Goal: Task Accomplishment & Management: Use online tool/utility

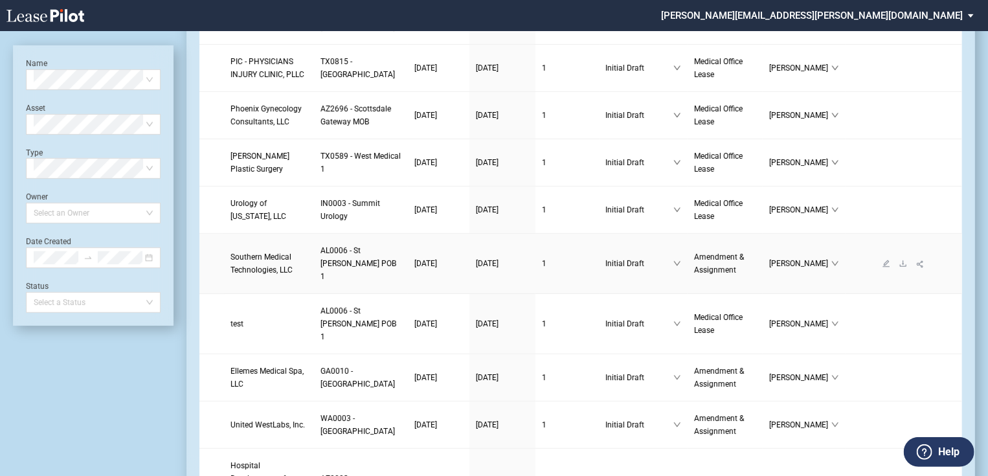
scroll to position [207, 0]
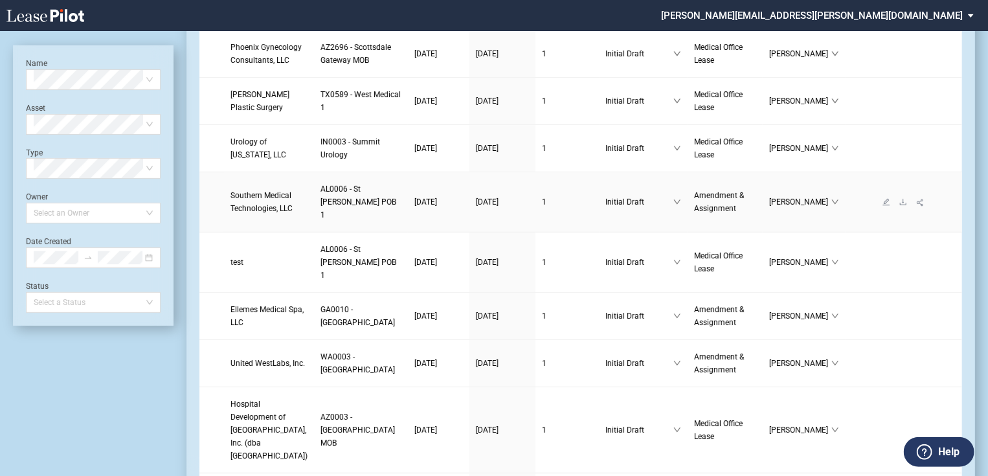
drag, startPoint x: 248, startPoint y: 267, endPoint x: 255, endPoint y: 269, distance: 7.4
click at [248, 213] on span "Southern Medical Technologies, LLC" at bounding box center [262, 202] width 62 height 22
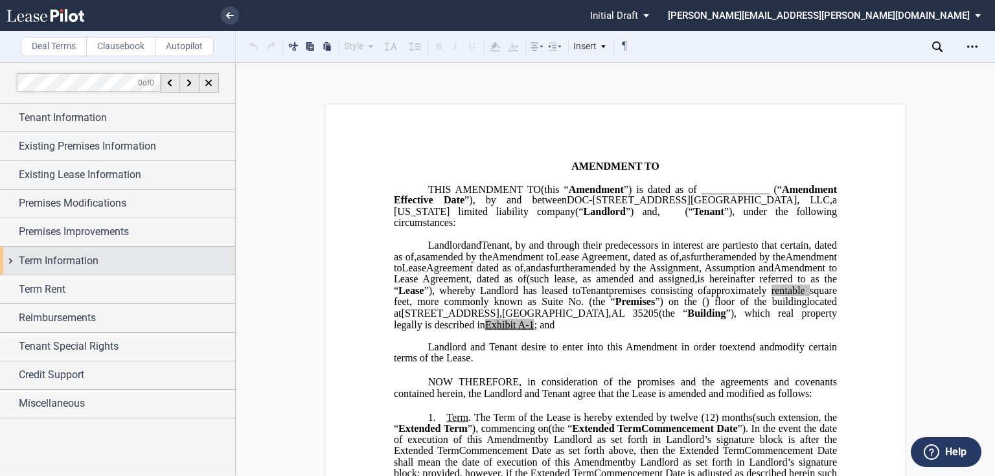
click at [5, 256] on div "Term Information" at bounding box center [117, 261] width 235 height 28
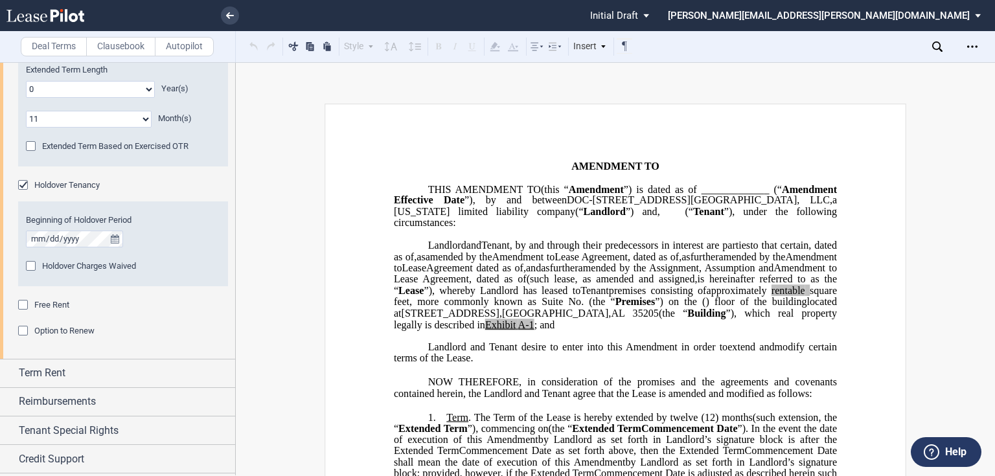
scroll to position [311, 0]
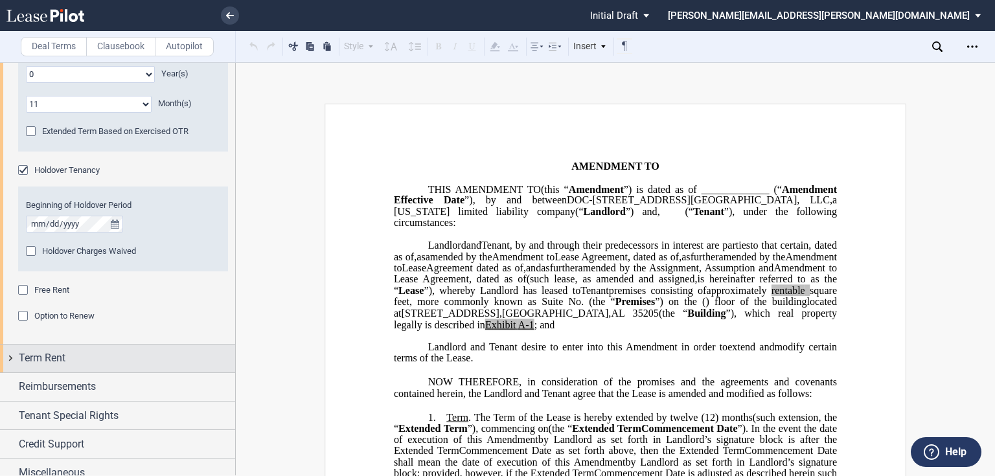
click at [10, 361] on div "Term Rent" at bounding box center [117, 359] width 235 height 28
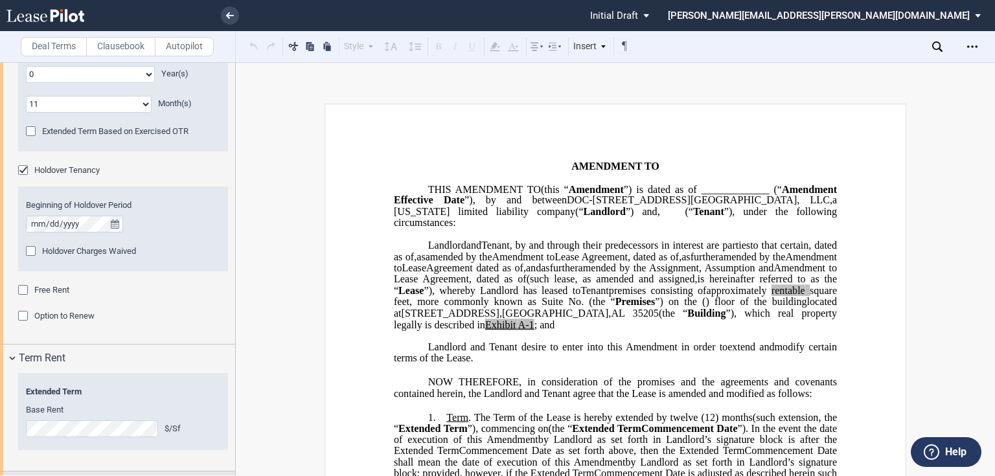
click at [8, 472] on div "Reimbursements" at bounding box center [117, 486] width 235 height 28
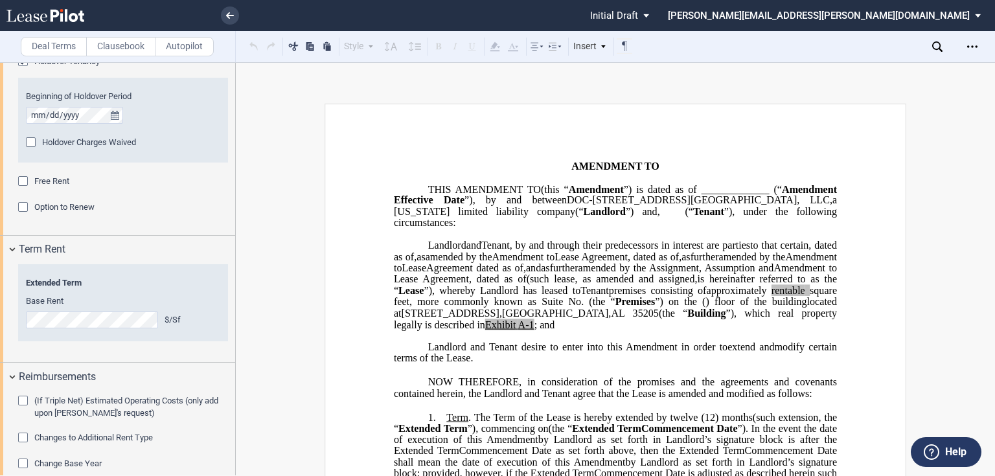
scroll to position [521, 0]
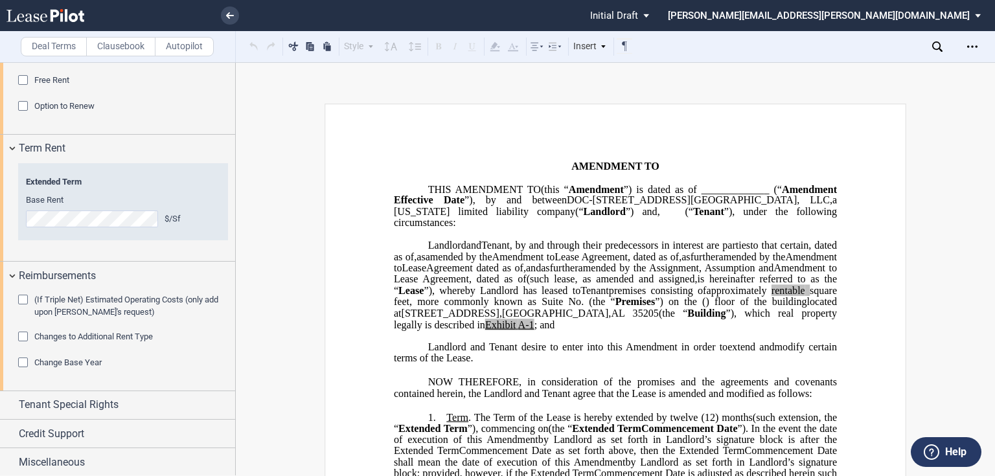
click at [21, 335] on div "Changes to Additional Rent Type" at bounding box center [24, 338] width 13 height 13
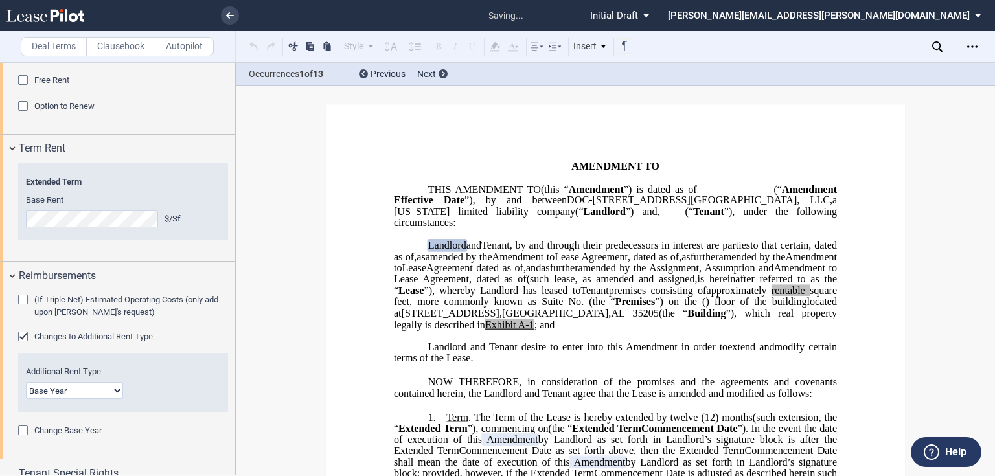
click at [114, 396] on select "Base Year Triple Net" at bounding box center [74, 390] width 97 height 17
select select "triple net"
click at [26, 382] on select "Base Year Triple Net" at bounding box center [74, 390] width 97 height 17
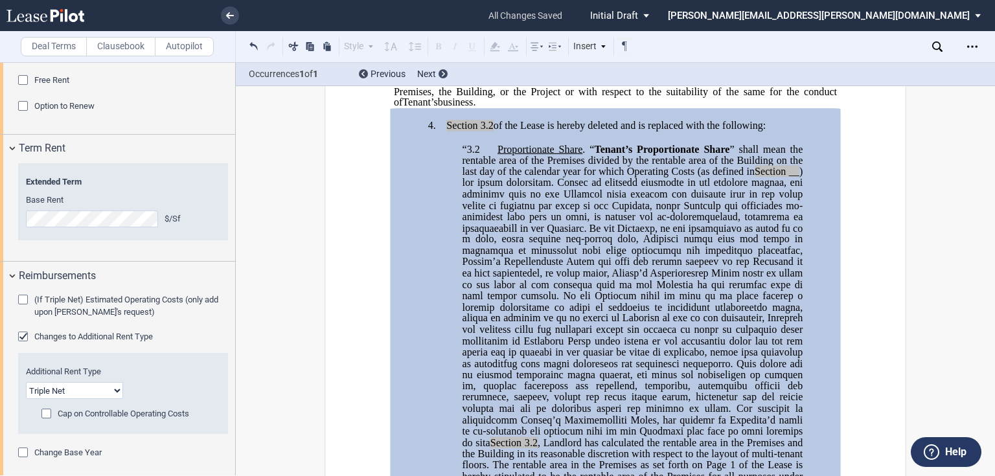
scroll to position [526, 0]
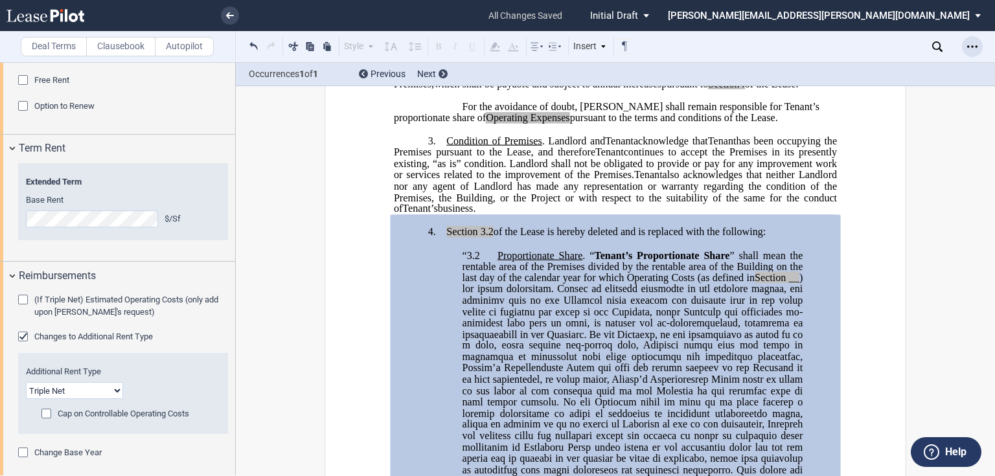
click at [972, 41] on icon "Open Lease options menu" at bounding box center [972, 46] width 10 height 10
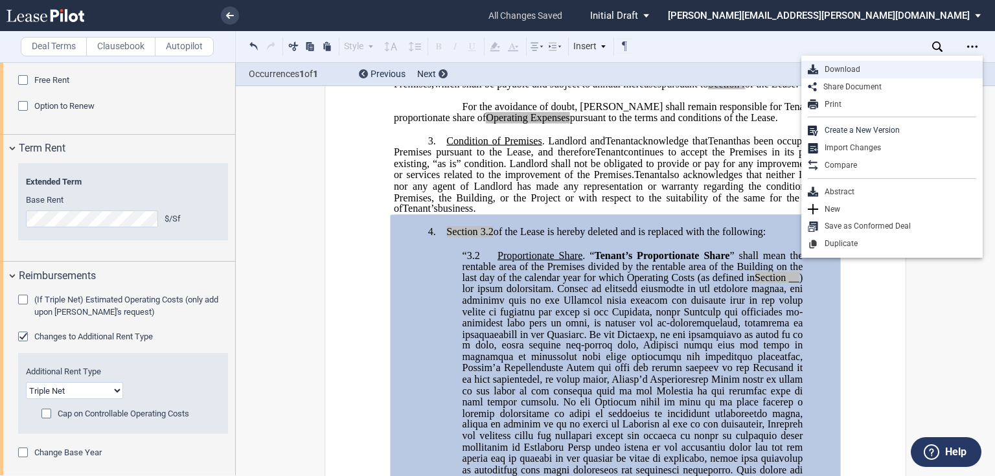
click at [843, 66] on div "Download" at bounding box center [897, 69] width 158 height 11
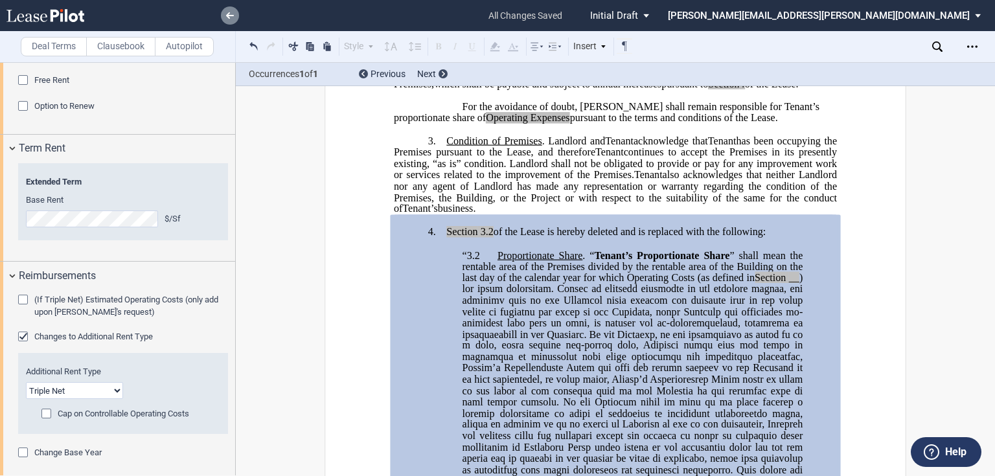
click at [232, 12] on icon at bounding box center [230, 15] width 8 height 6
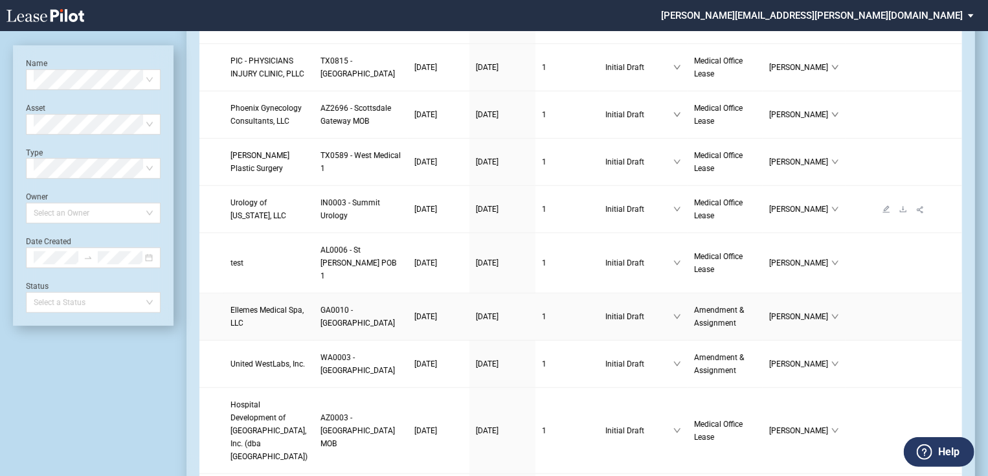
scroll to position [207, 0]
click at [323, 282] on link "AL0006 - St Vincent POB 1" at bounding box center [361, 262] width 81 height 39
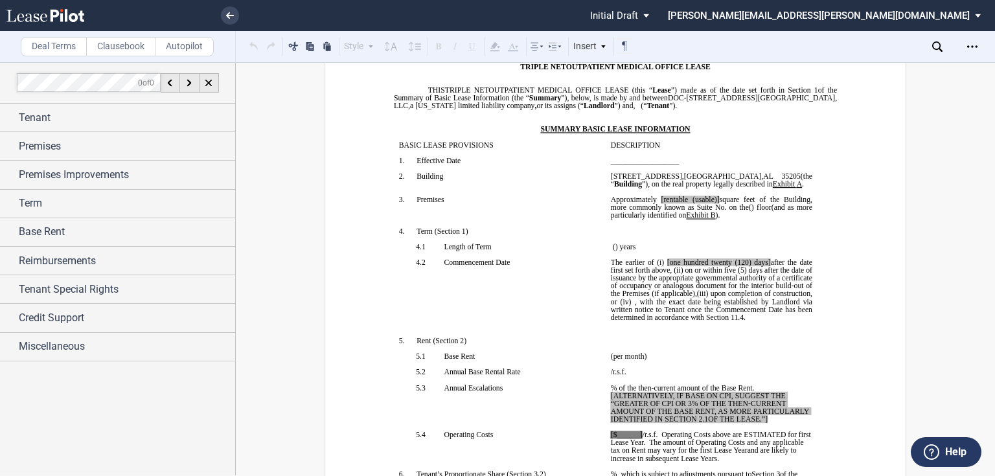
scroll to position [52, 0]
